Goal: Navigation & Orientation: Find specific page/section

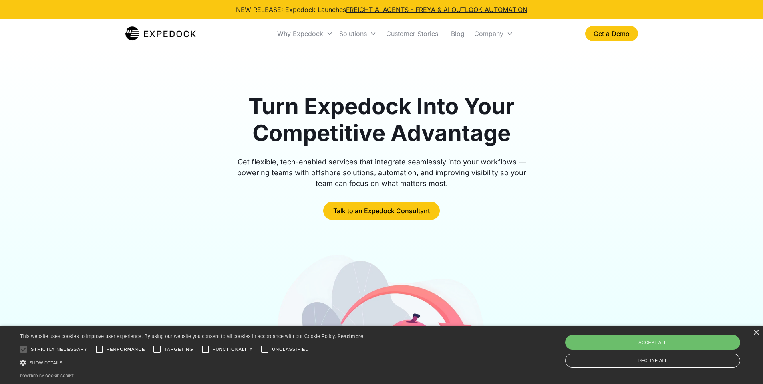
click at [174, 30] on img "home" at bounding box center [160, 34] width 71 height 16
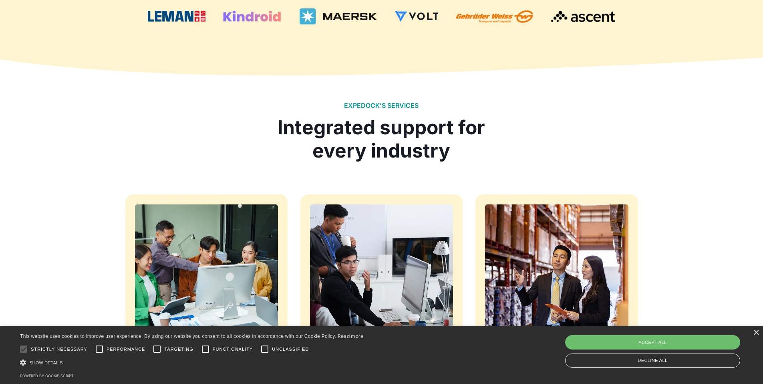
scroll to position [901, 0]
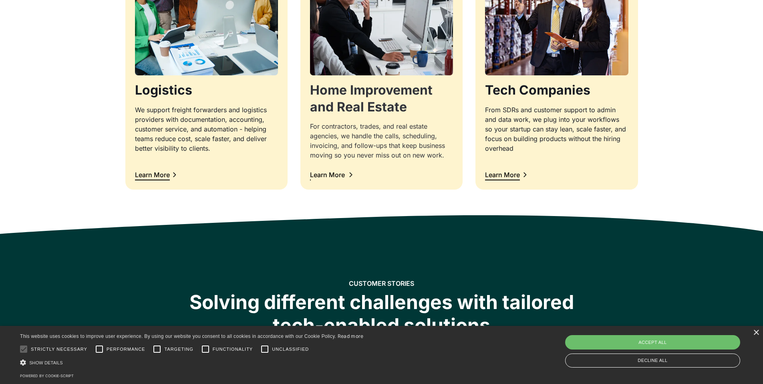
click at [344, 175] on div "Learn More" at bounding box center [327, 174] width 35 height 6
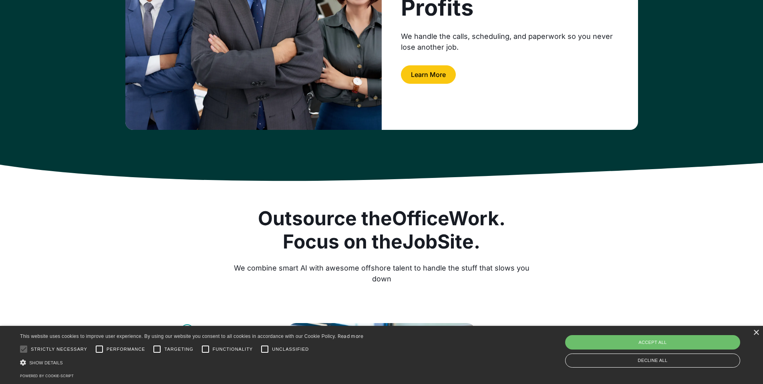
scroll to position [254, 0]
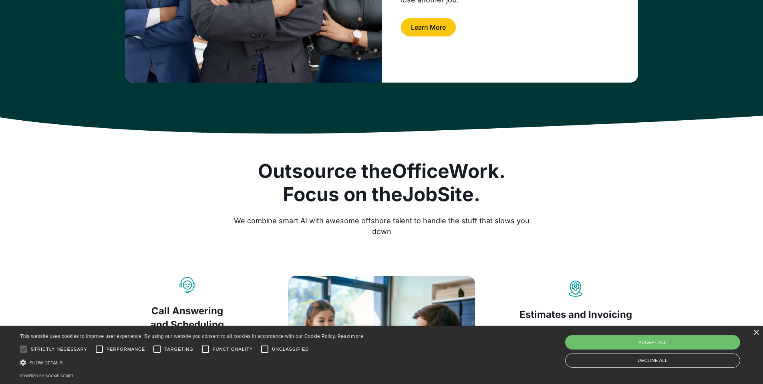
click at [758, 336] on div "× This website uses cookies to improve user experience. By using our website yo…" at bounding box center [381, 355] width 763 height 58
click at [756, 334] on div "×" at bounding box center [756, 333] width 6 height 6
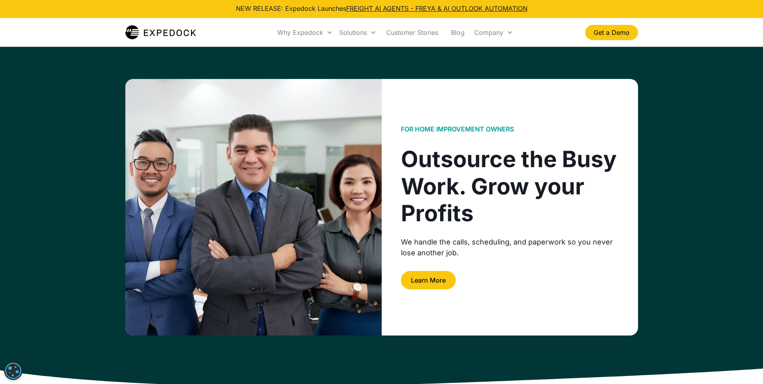
scroll to position [0, 0]
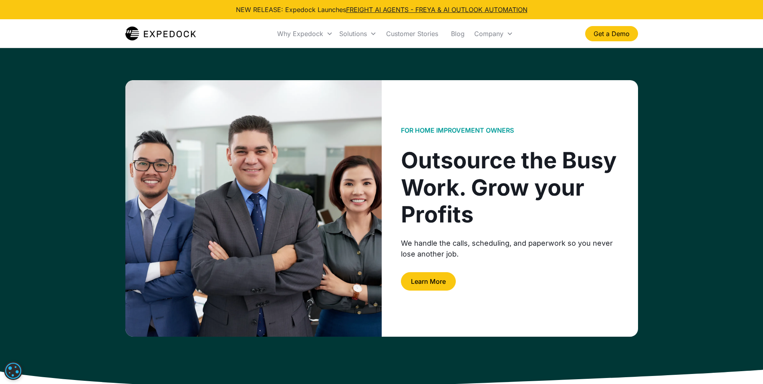
click at [164, 33] on img "home" at bounding box center [160, 34] width 71 height 16
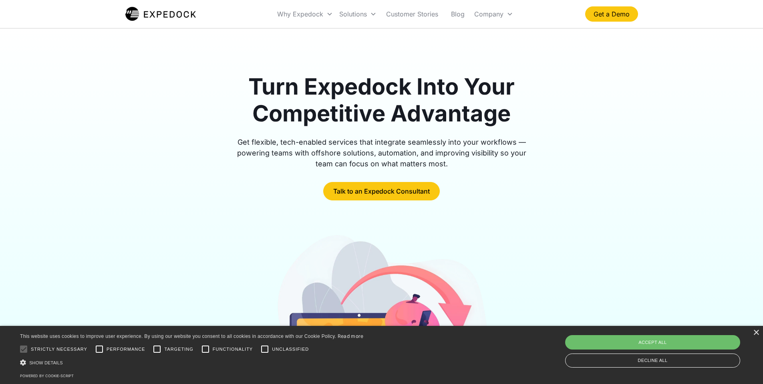
scroll to position [13, 0]
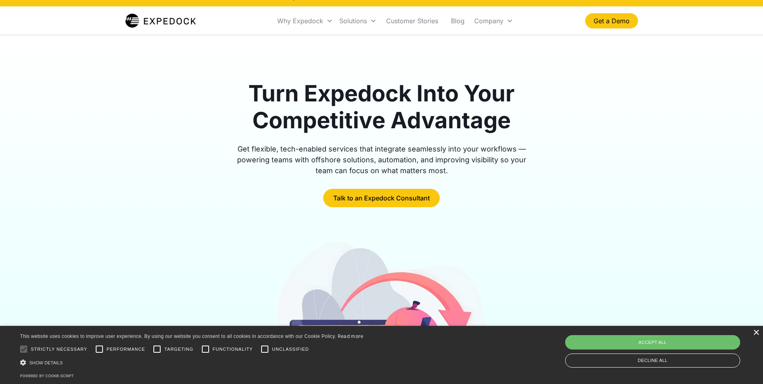
click at [756, 333] on div "×" at bounding box center [756, 333] width 6 height 6
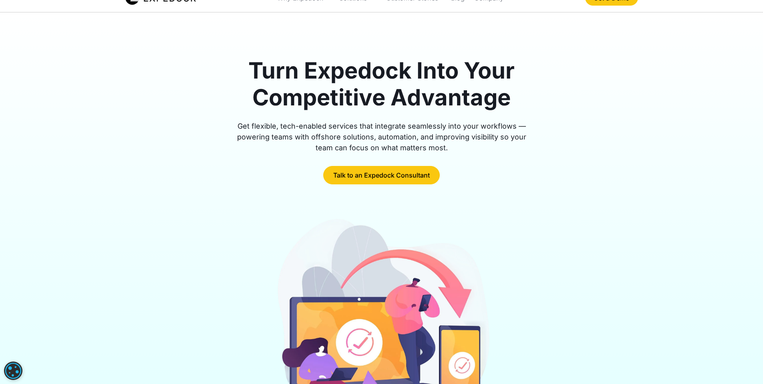
scroll to position [53, 0]
